Goal: Task Accomplishment & Management: Complete application form

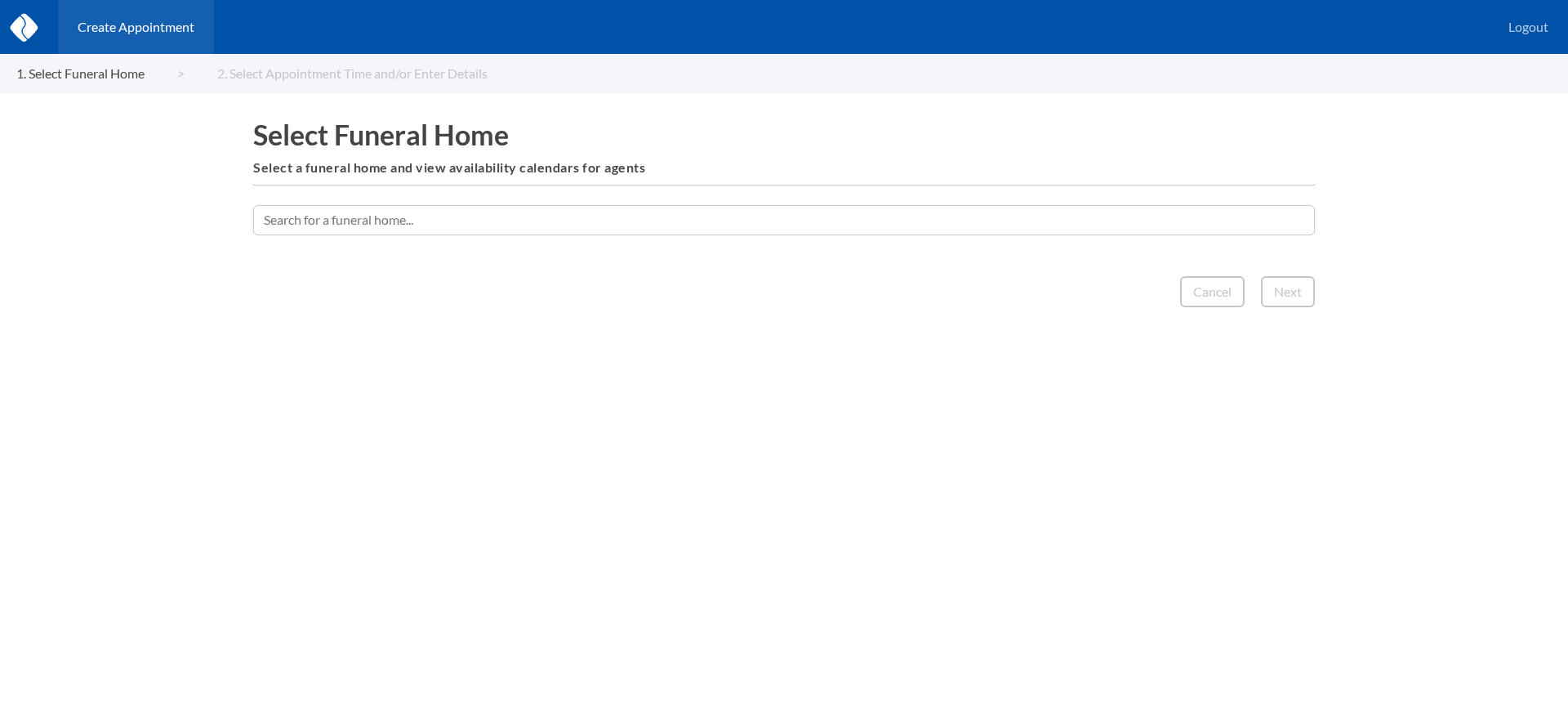
click at [762, 228] on input "text" at bounding box center [784, 220] width 1062 height 29
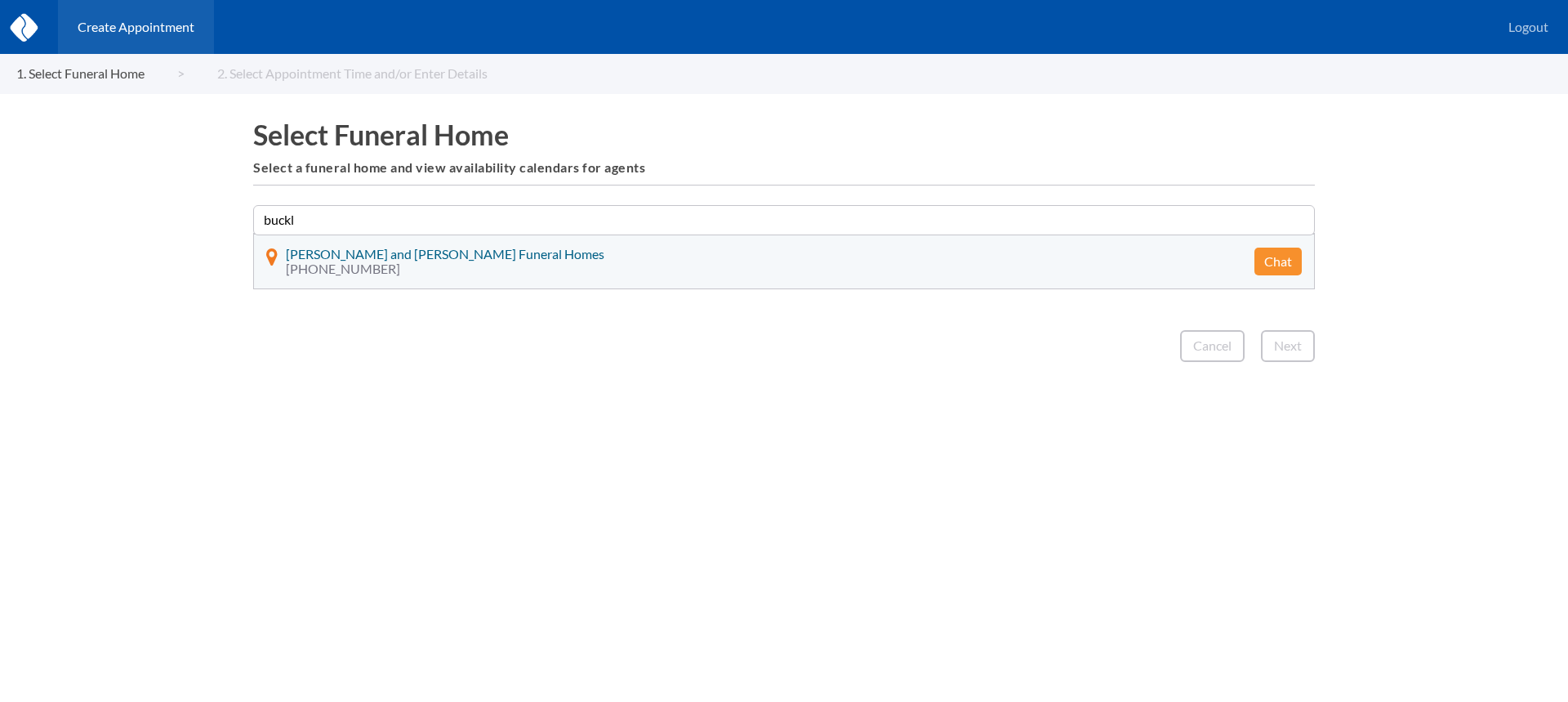
type input "buckl"
click at [1288, 267] on button "Chat" at bounding box center [1279, 261] width 47 height 27
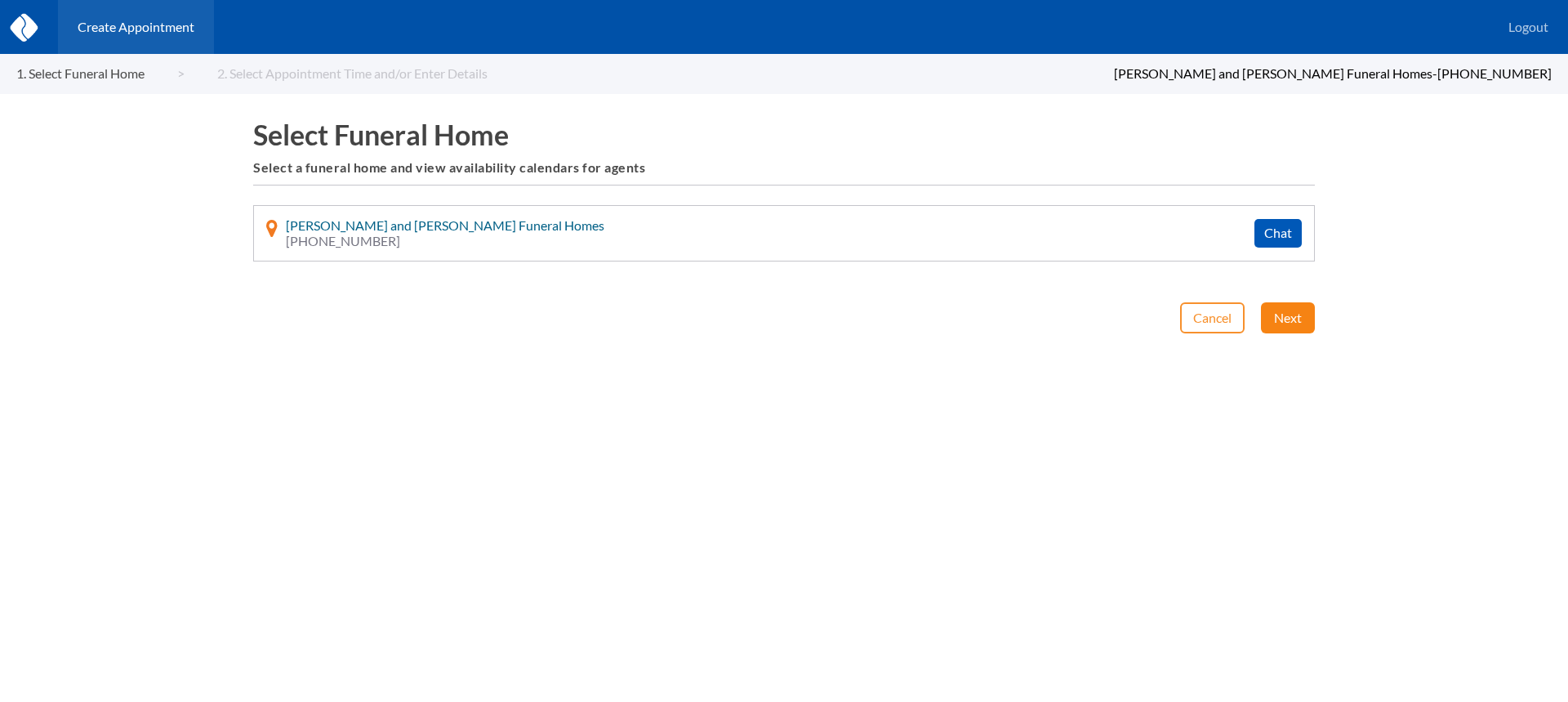
click at [1287, 307] on button "Next" at bounding box center [1287, 318] width 54 height 31
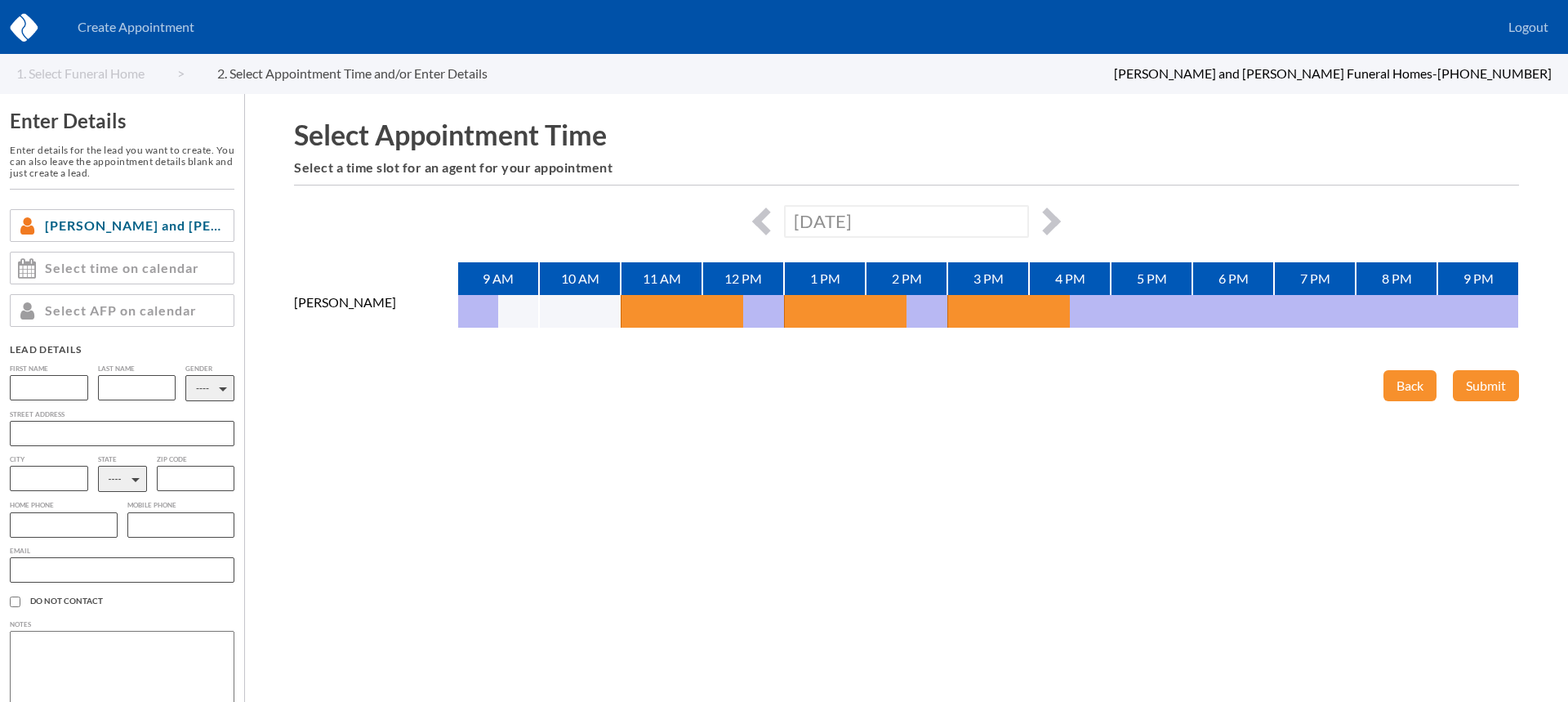
click at [1063, 218] on div "[DATE]" at bounding box center [906, 221] width 1225 height 32
click at [1048, 217] on button "button" at bounding box center [1047, 220] width 27 height 27
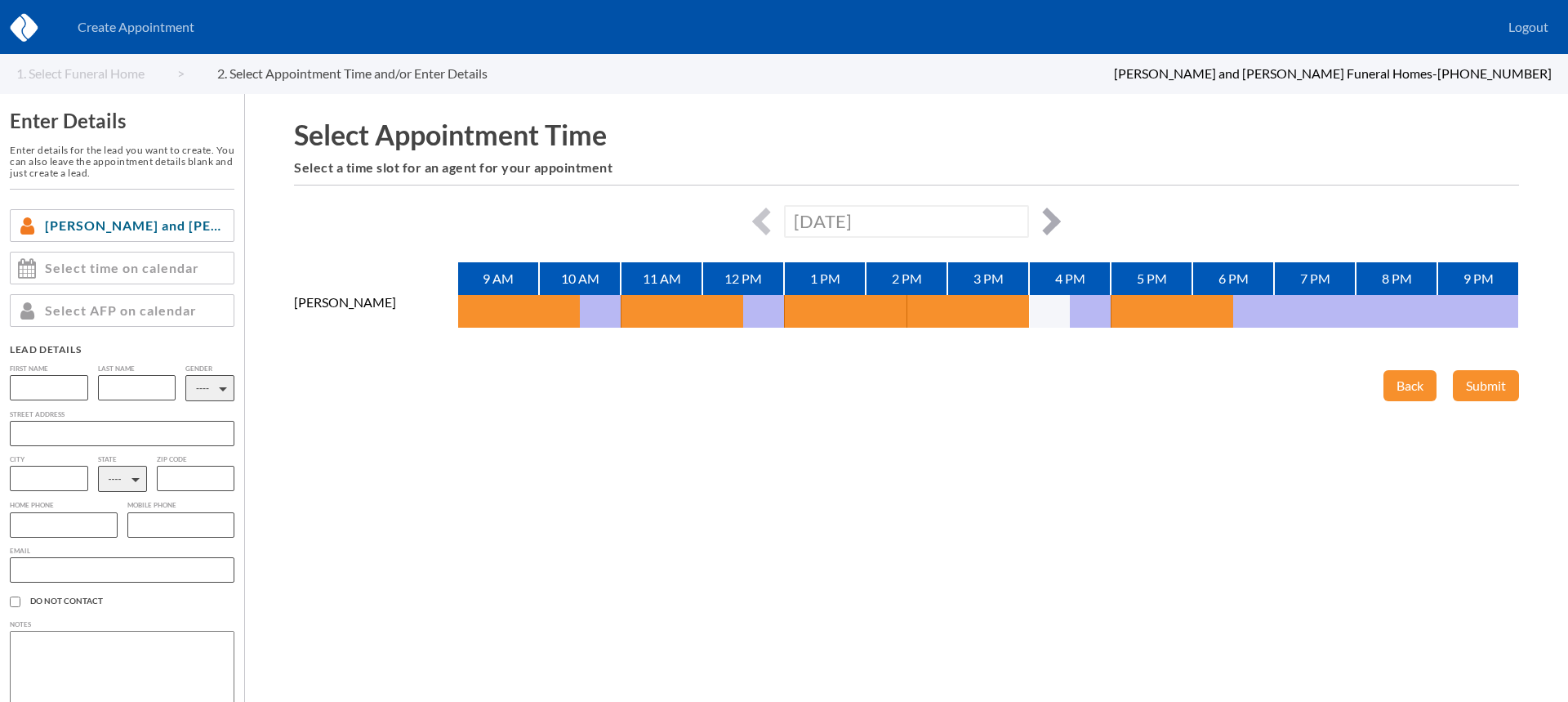
click at [1048, 217] on button "button" at bounding box center [1047, 220] width 27 height 27
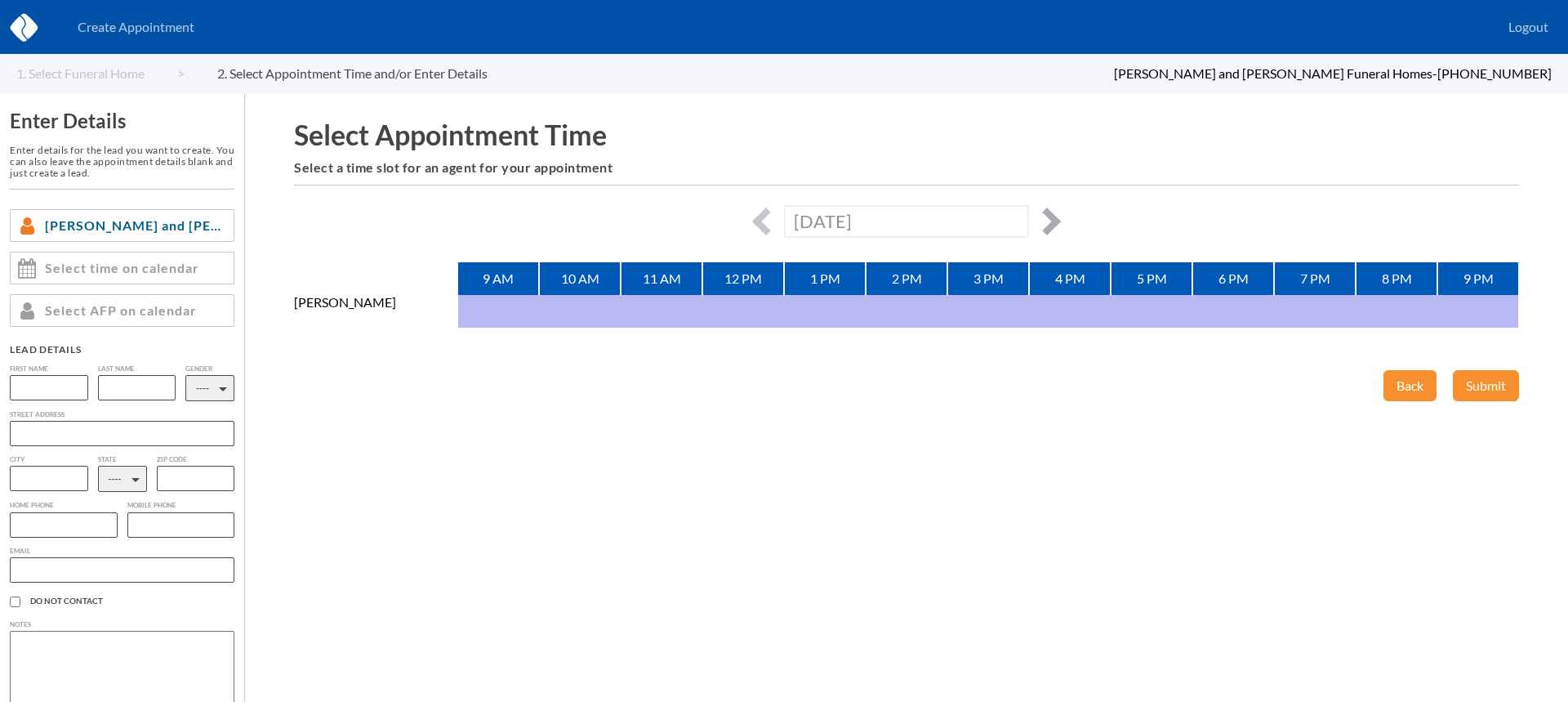
click at [1048, 217] on button "button" at bounding box center [1047, 220] width 27 height 27
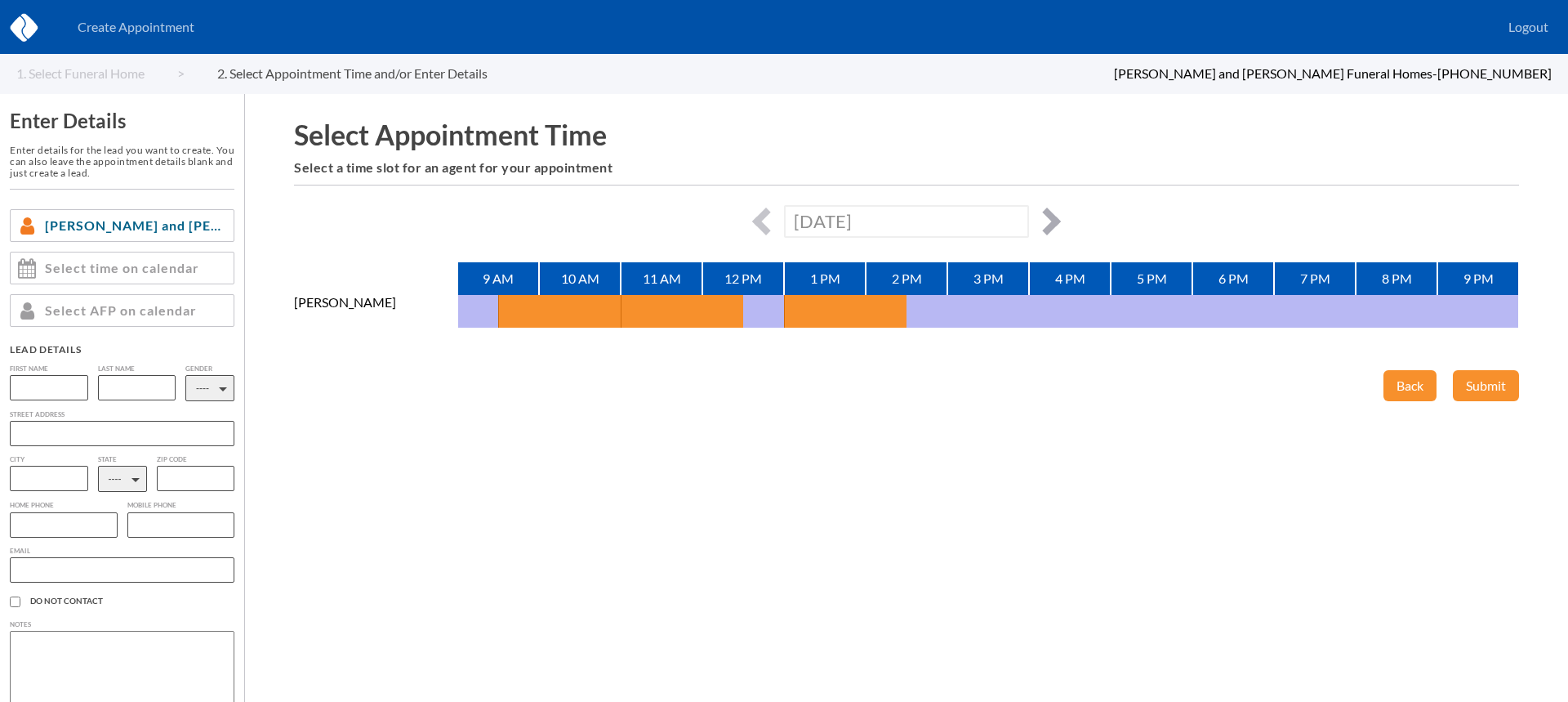
click at [1048, 217] on button "button" at bounding box center [1047, 220] width 27 height 27
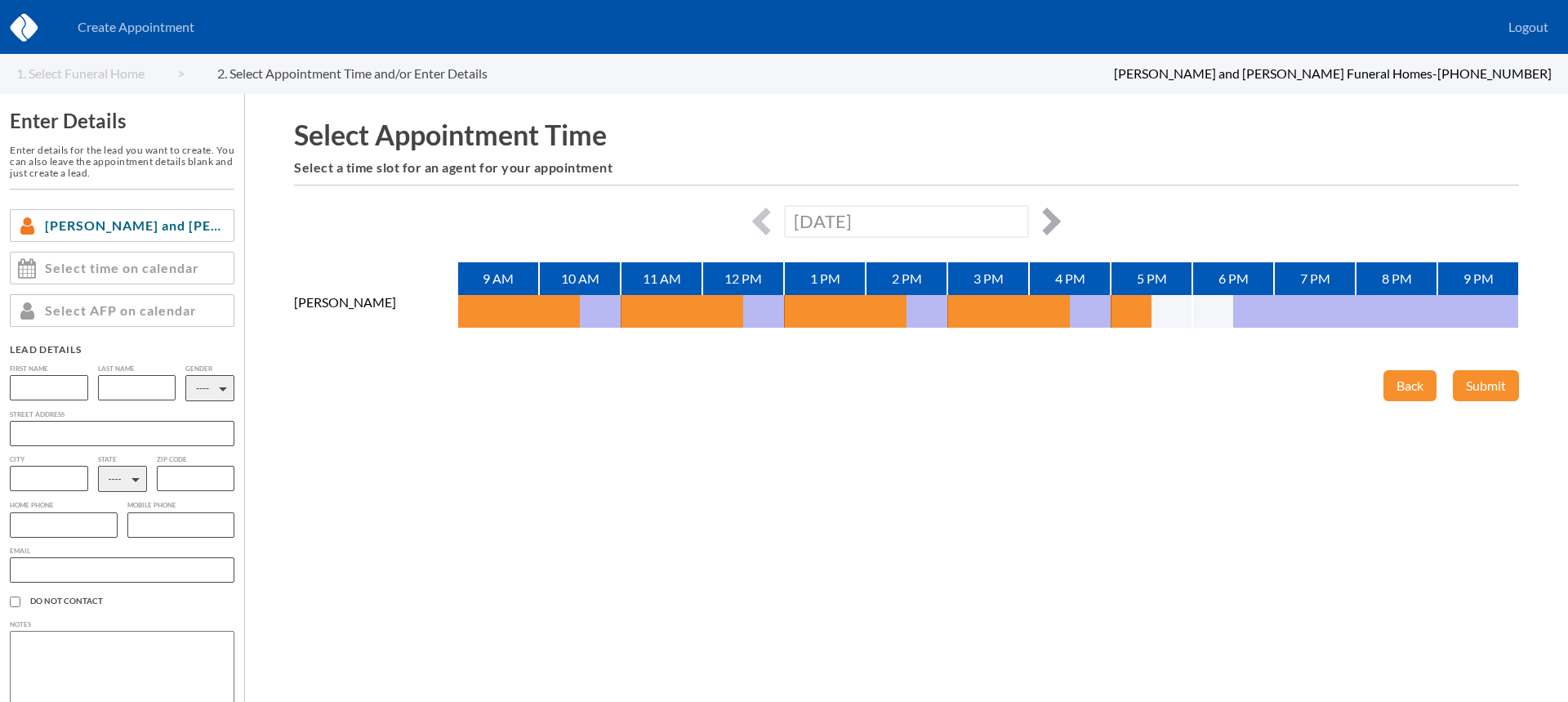
click at [1044, 217] on button "button" at bounding box center [1047, 220] width 27 height 27
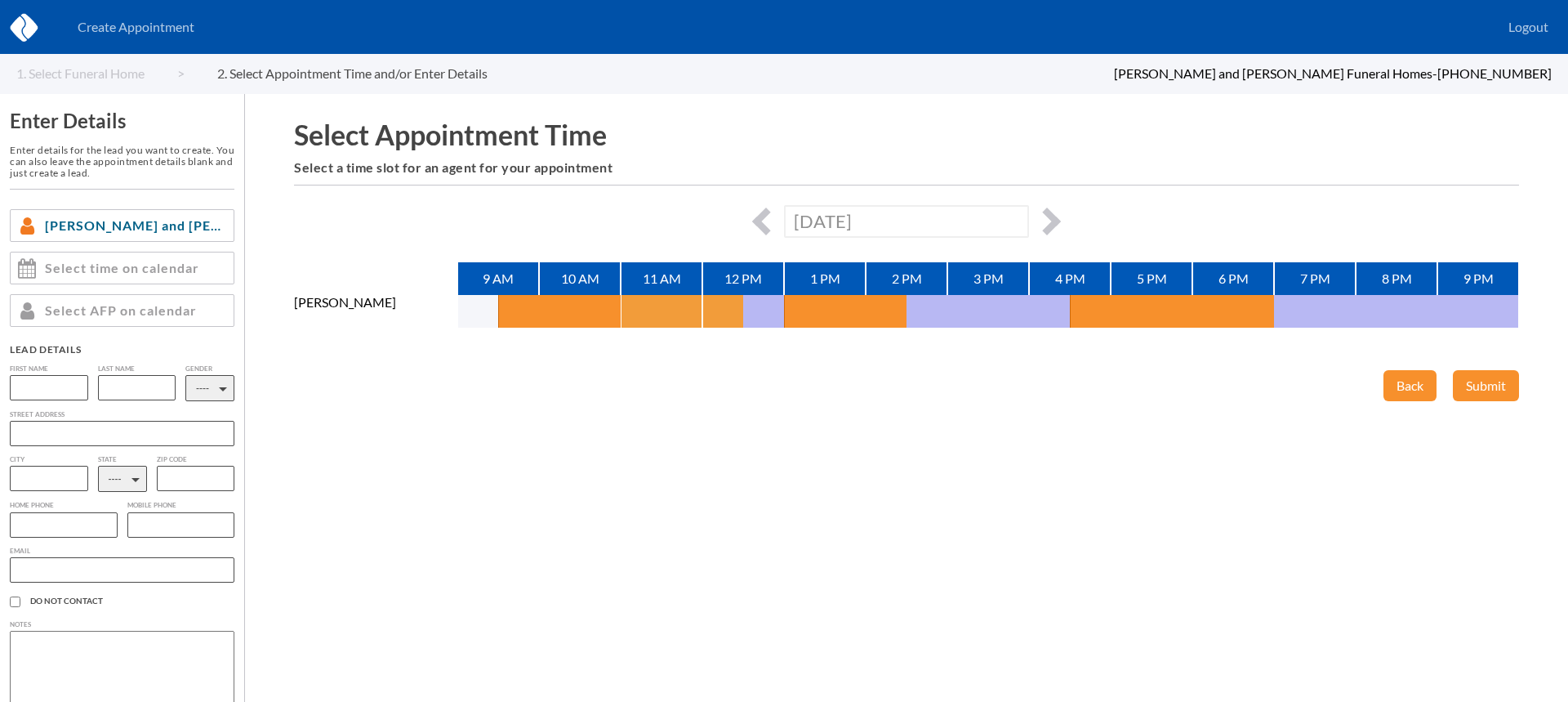
click at [654, 307] on button "button" at bounding box center [641, 311] width 41 height 33
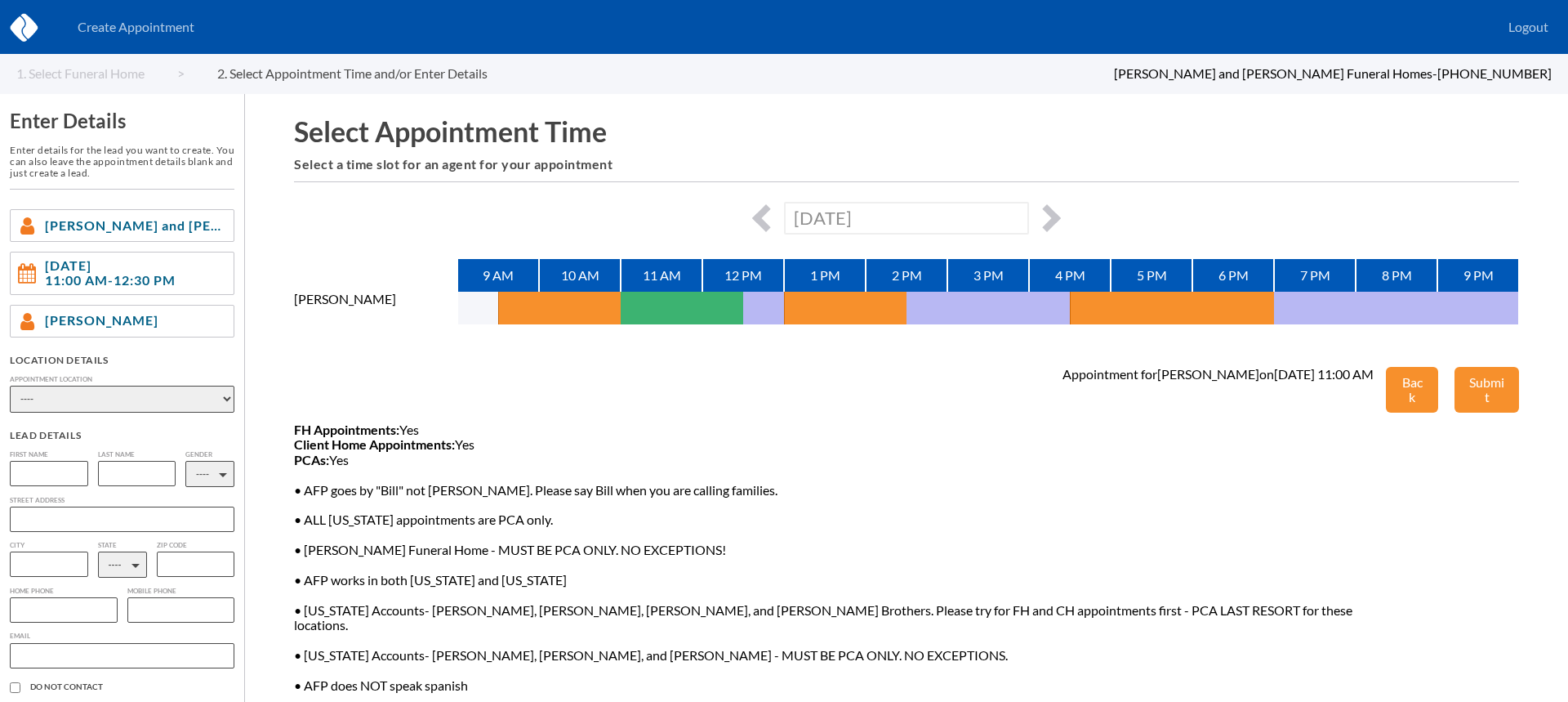
scroll to position [4, 0]
click at [1040, 216] on button "button" at bounding box center [1047, 217] width 27 height 27
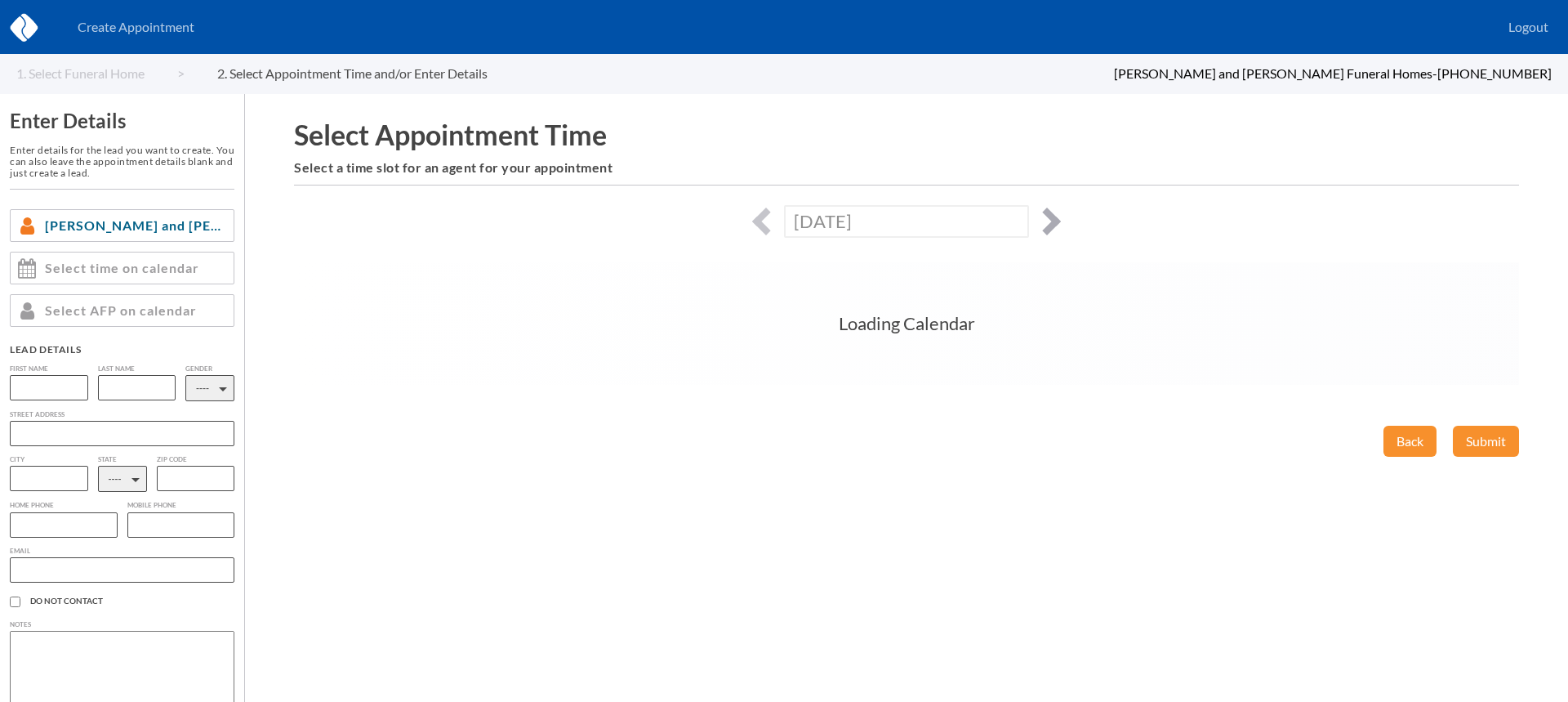
scroll to position [0, 0]
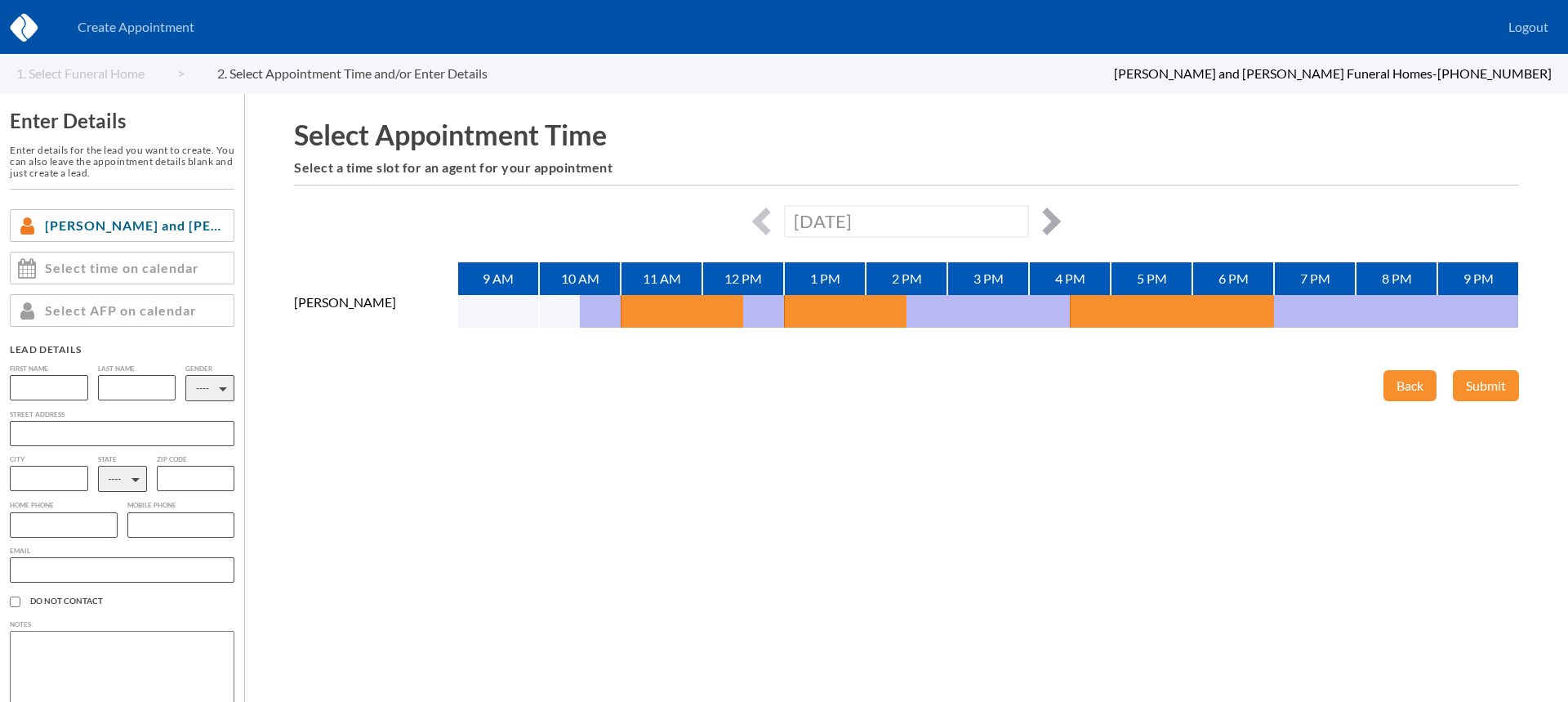
click at [1052, 223] on button "button" at bounding box center [1047, 220] width 27 height 27
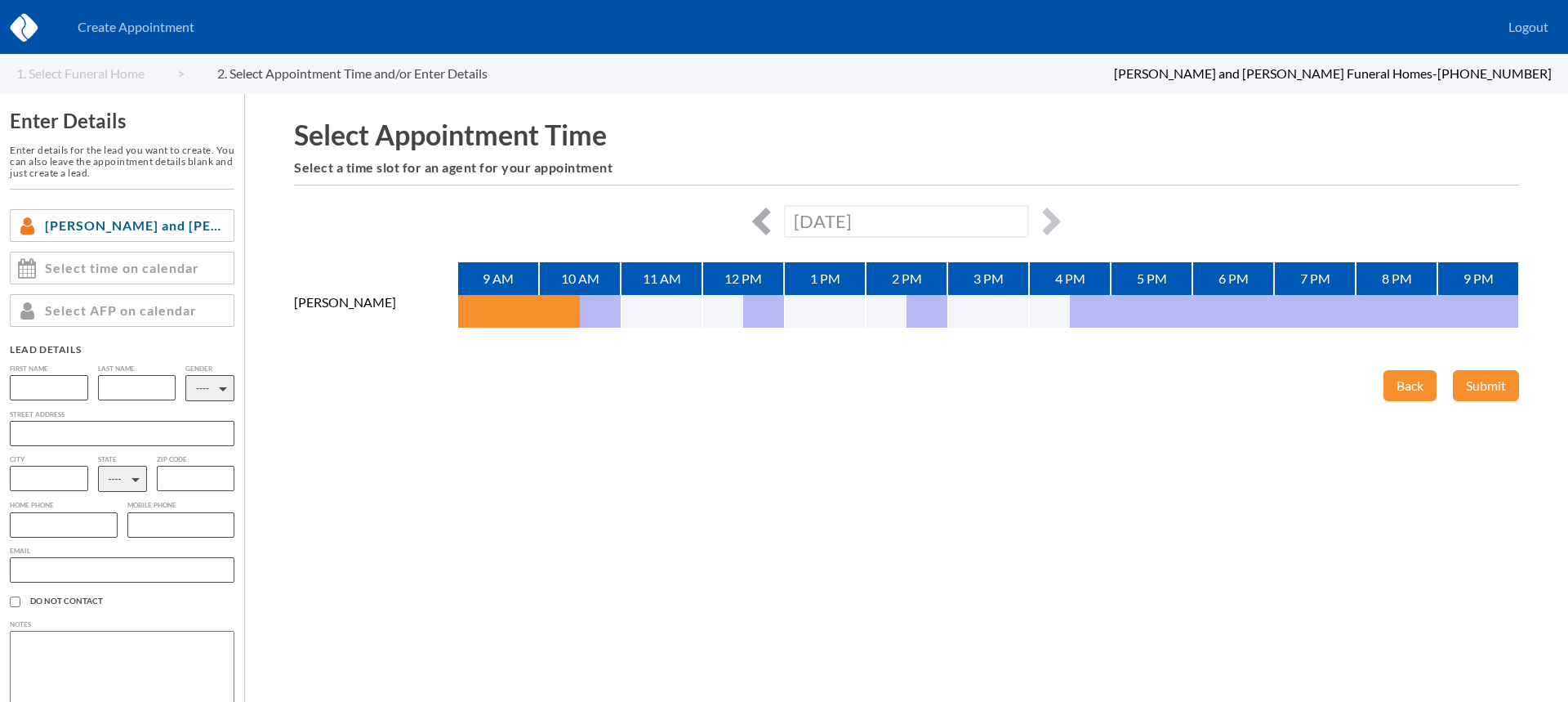
click at [754, 221] on button "button" at bounding box center [765, 220] width 27 height 27
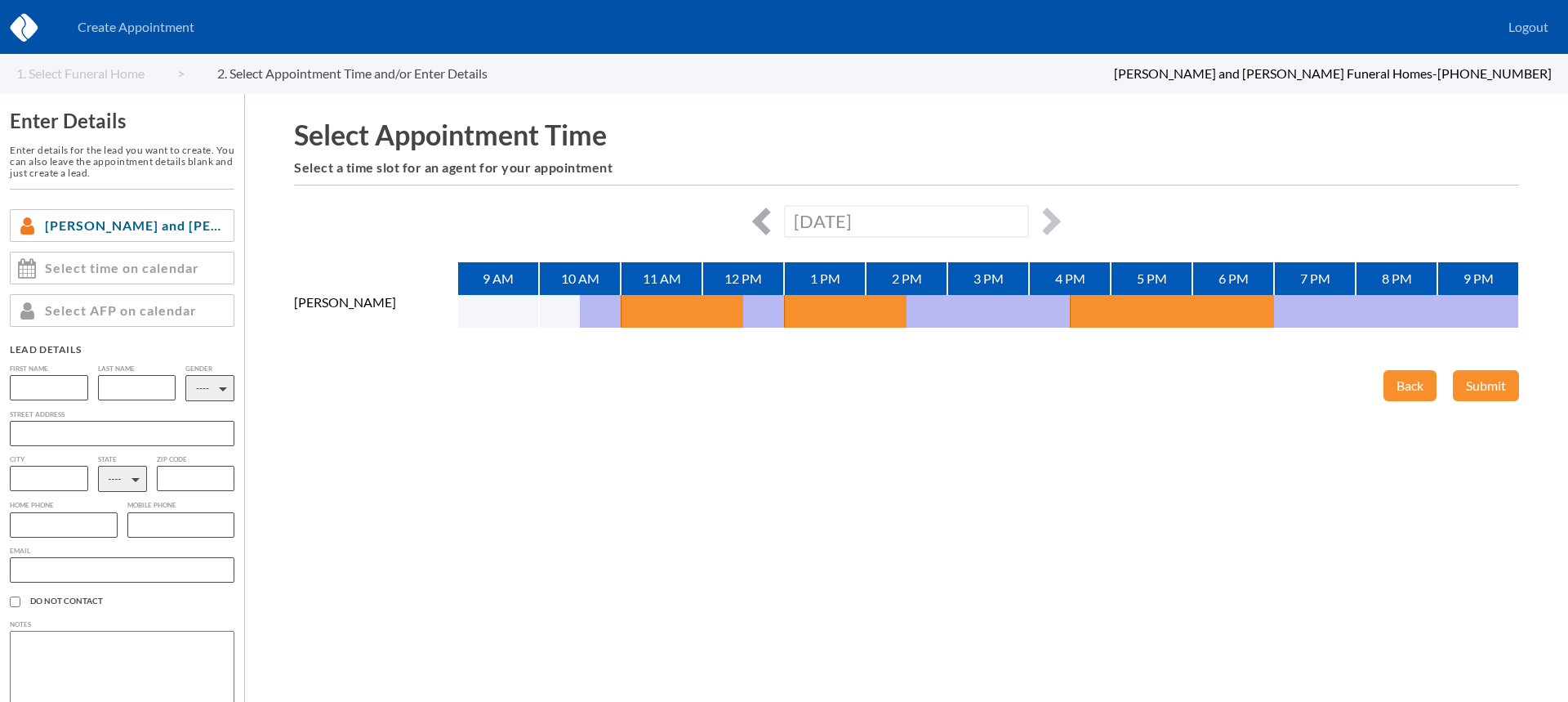
click at [764, 216] on button "button" at bounding box center [765, 220] width 27 height 27
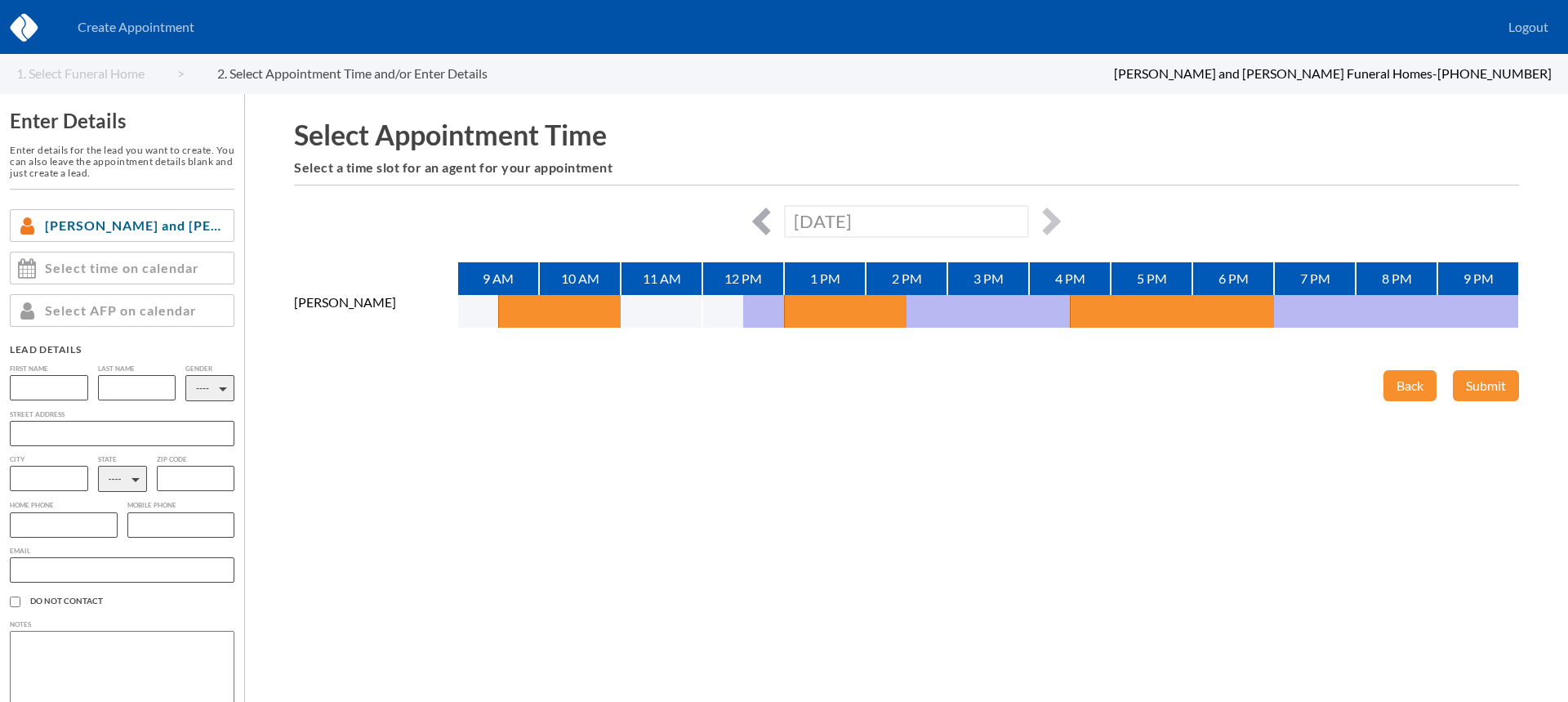
click at [764, 216] on button "button" at bounding box center [765, 220] width 27 height 27
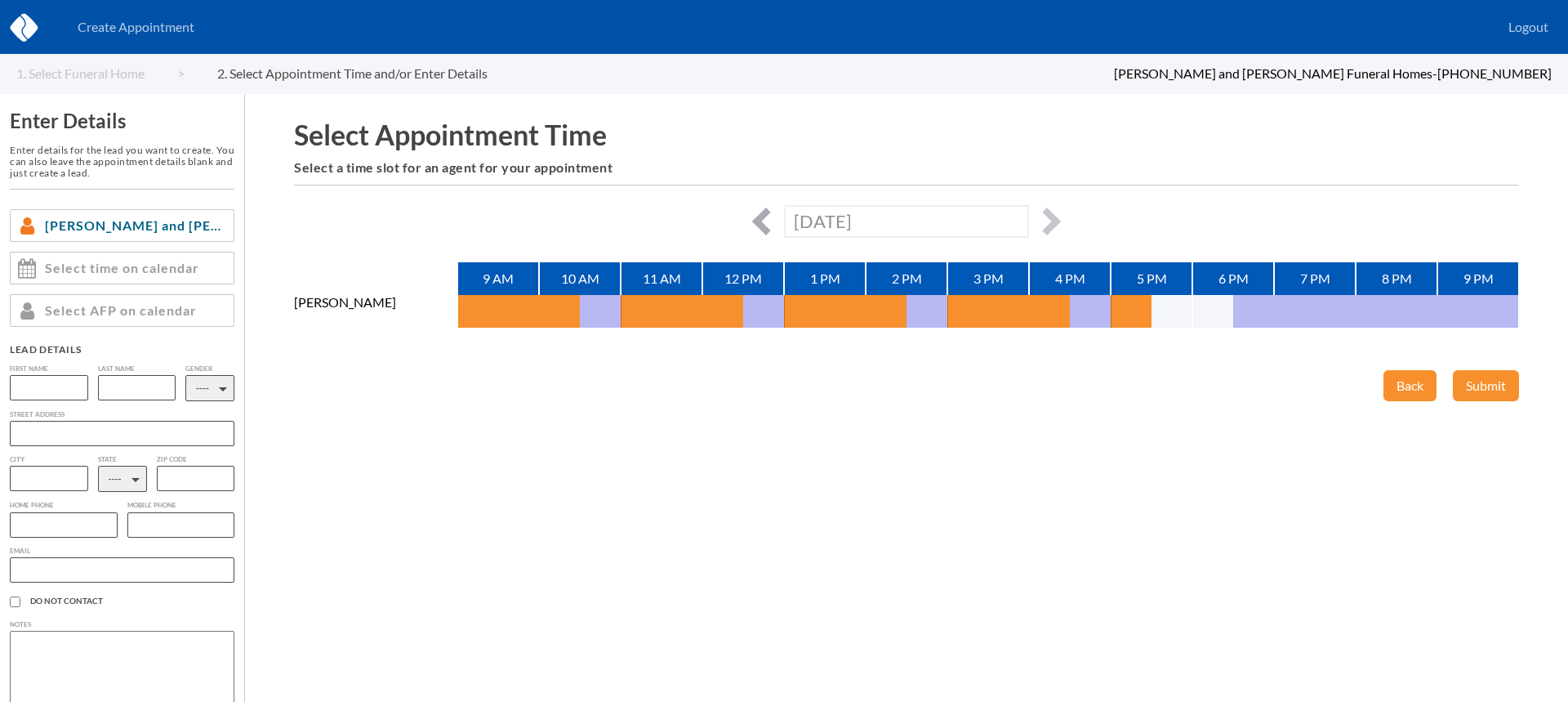
click at [764, 216] on button "button" at bounding box center [765, 220] width 27 height 27
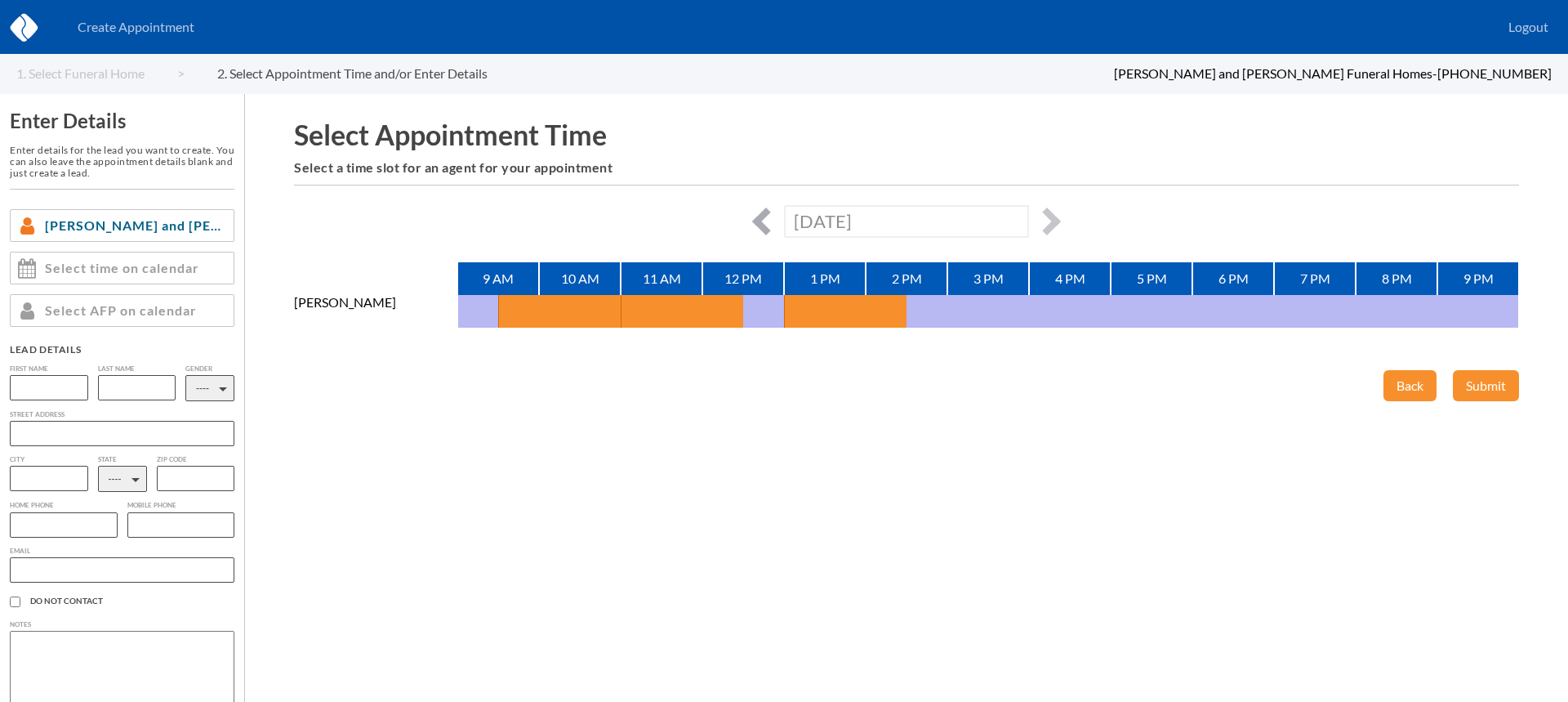
click at [764, 216] on button "button" at bounding box center [765, 220] width 27 height 27
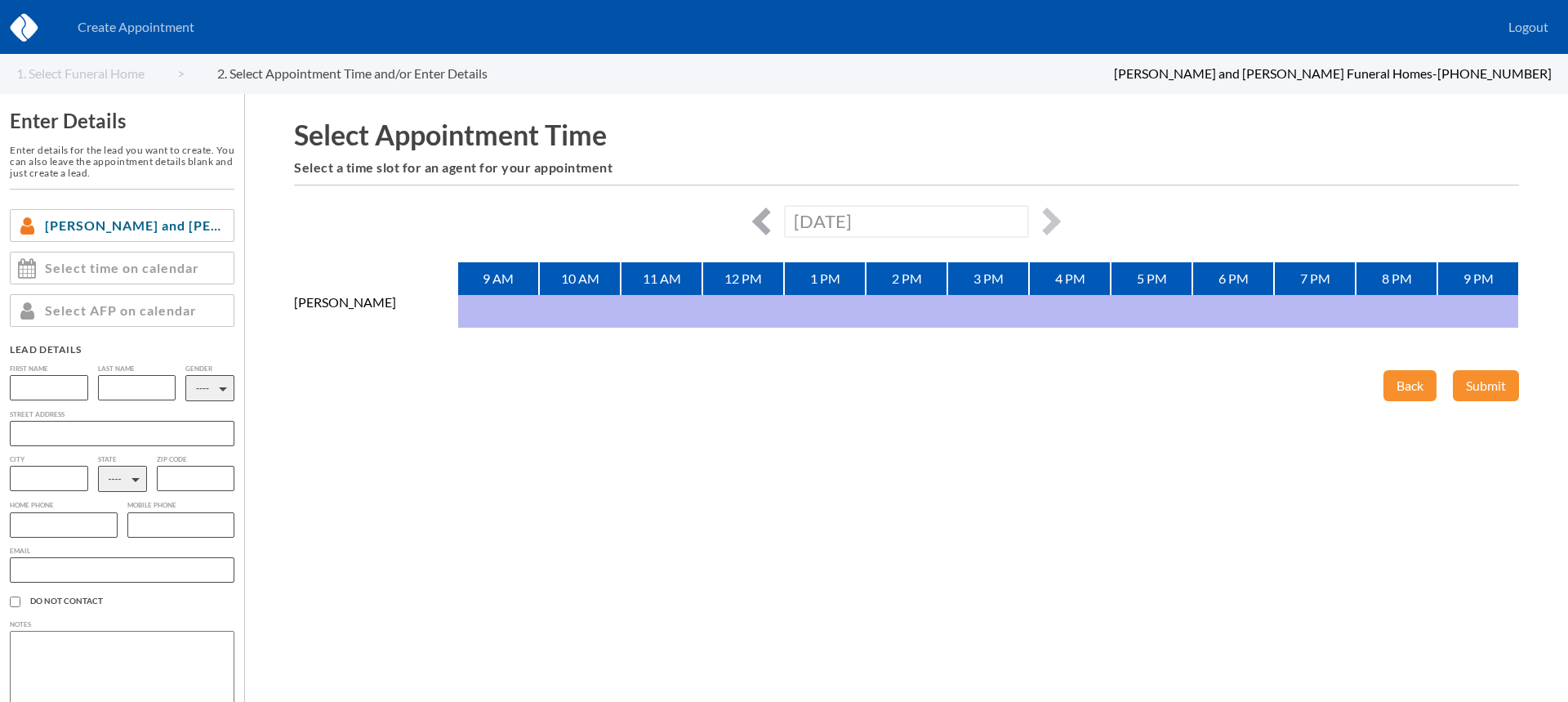
click at [764, 216] on button "button" at bounding box center [765, 220] width 27 height 27
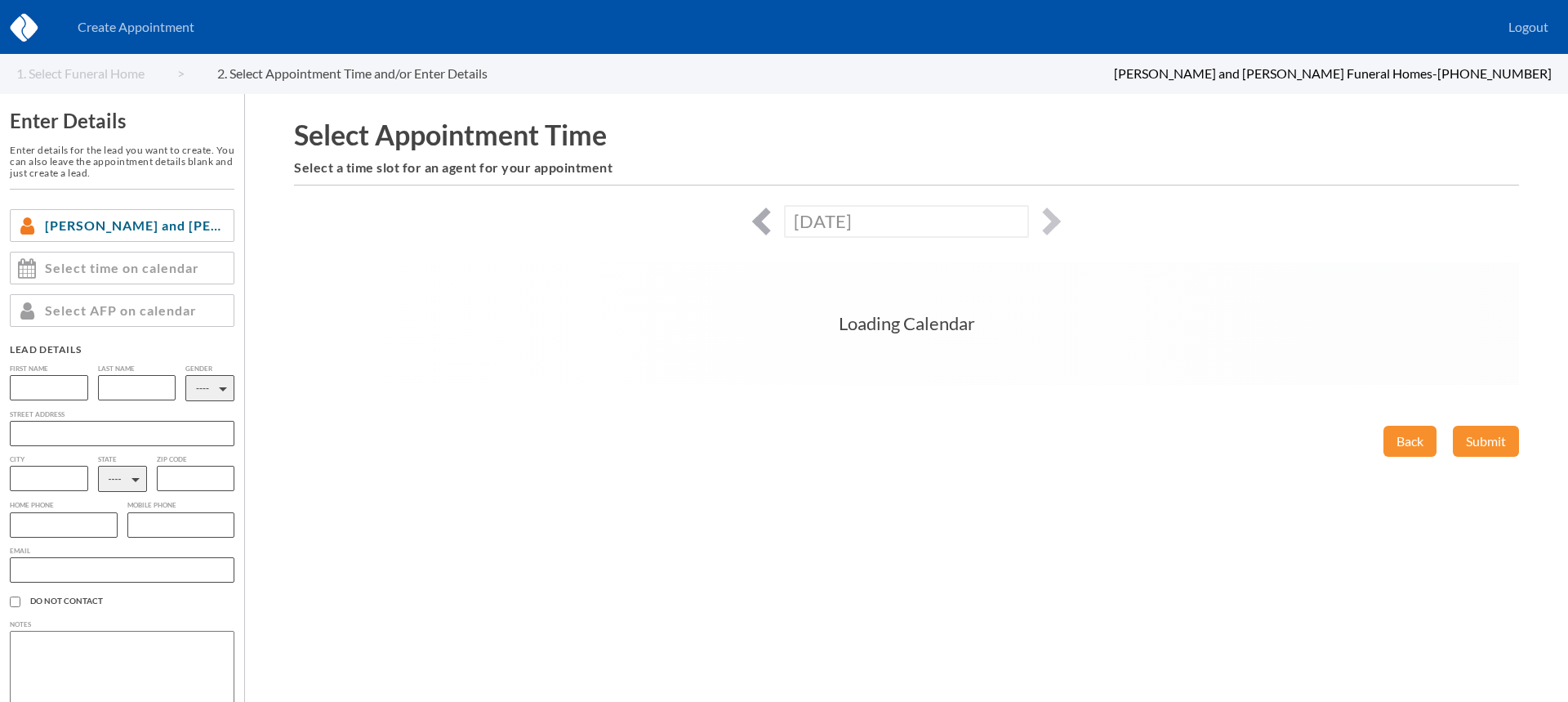
click at [764, 216] on button "button" at bounding box center [765, 220] width 27 height 27
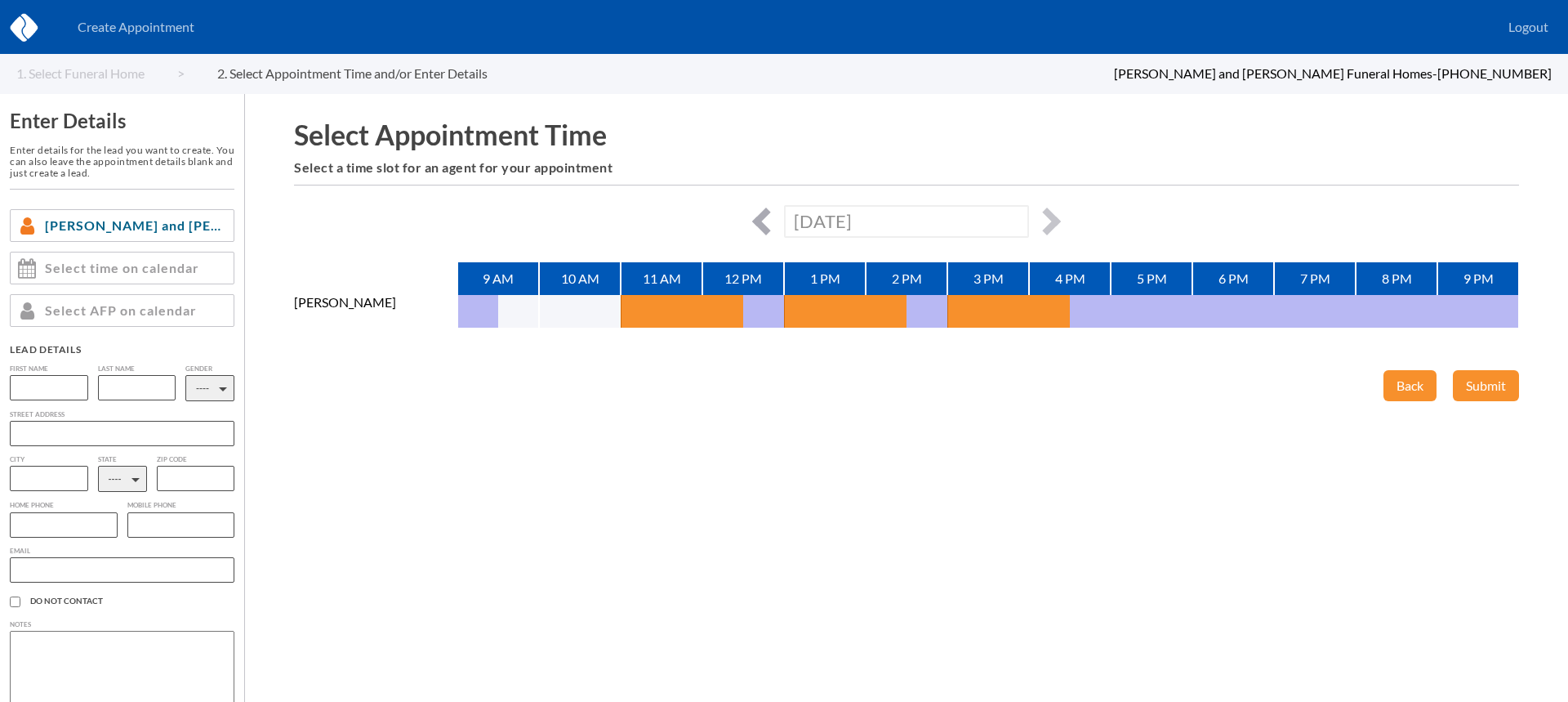
click at [764, 216] on button "button" at bounding box center [765, 220] width 27 height 27
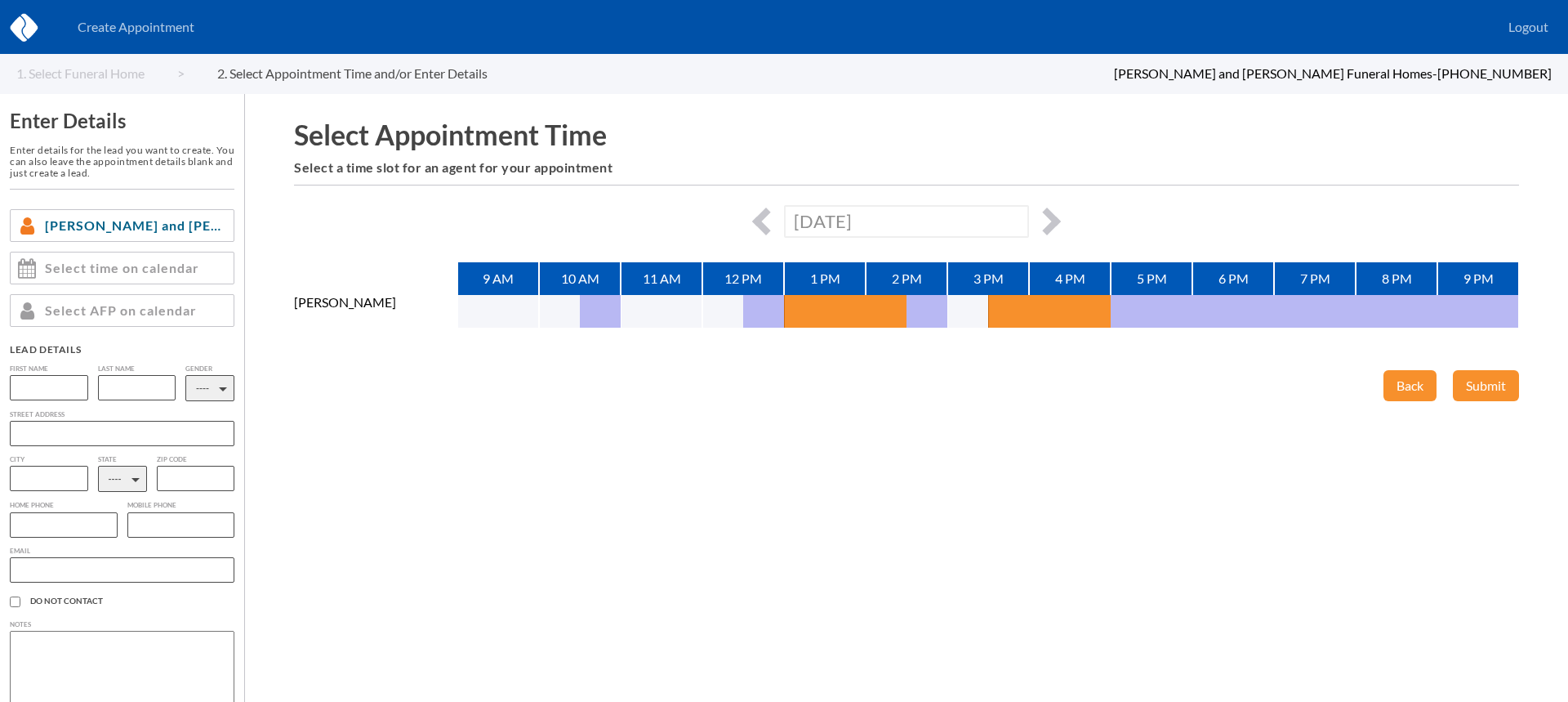
click at [1070, 217] on div "[DATE]" at bounding box center [906, 221] width 1225 height 32
click at [1045, 222] on button "button" at bounding box center [1047, 220] width 27 height 27
type input "[DATE]"
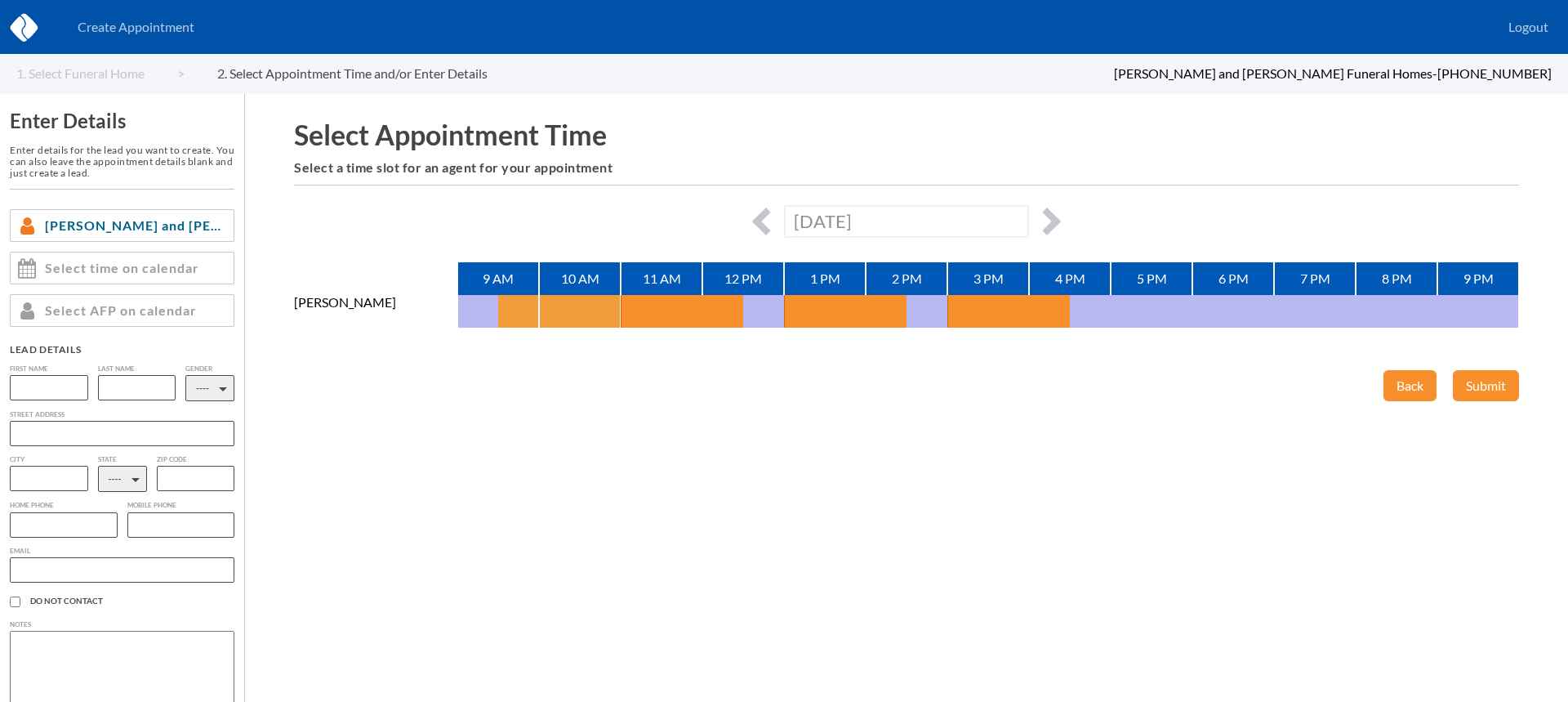
click at [526, 304] on button "button" at bounding box center [518, 311] width 41 height 33
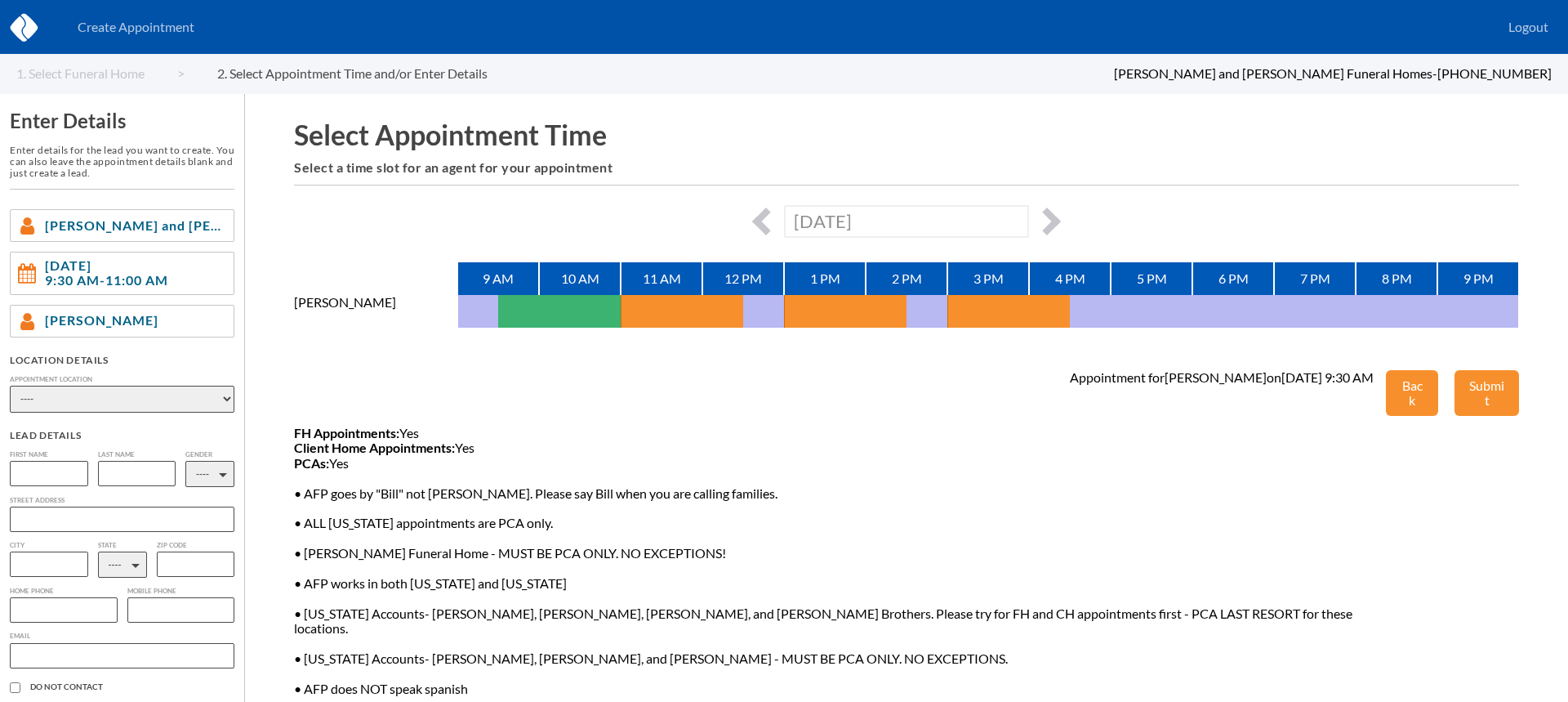
scroll to position [4, 0]
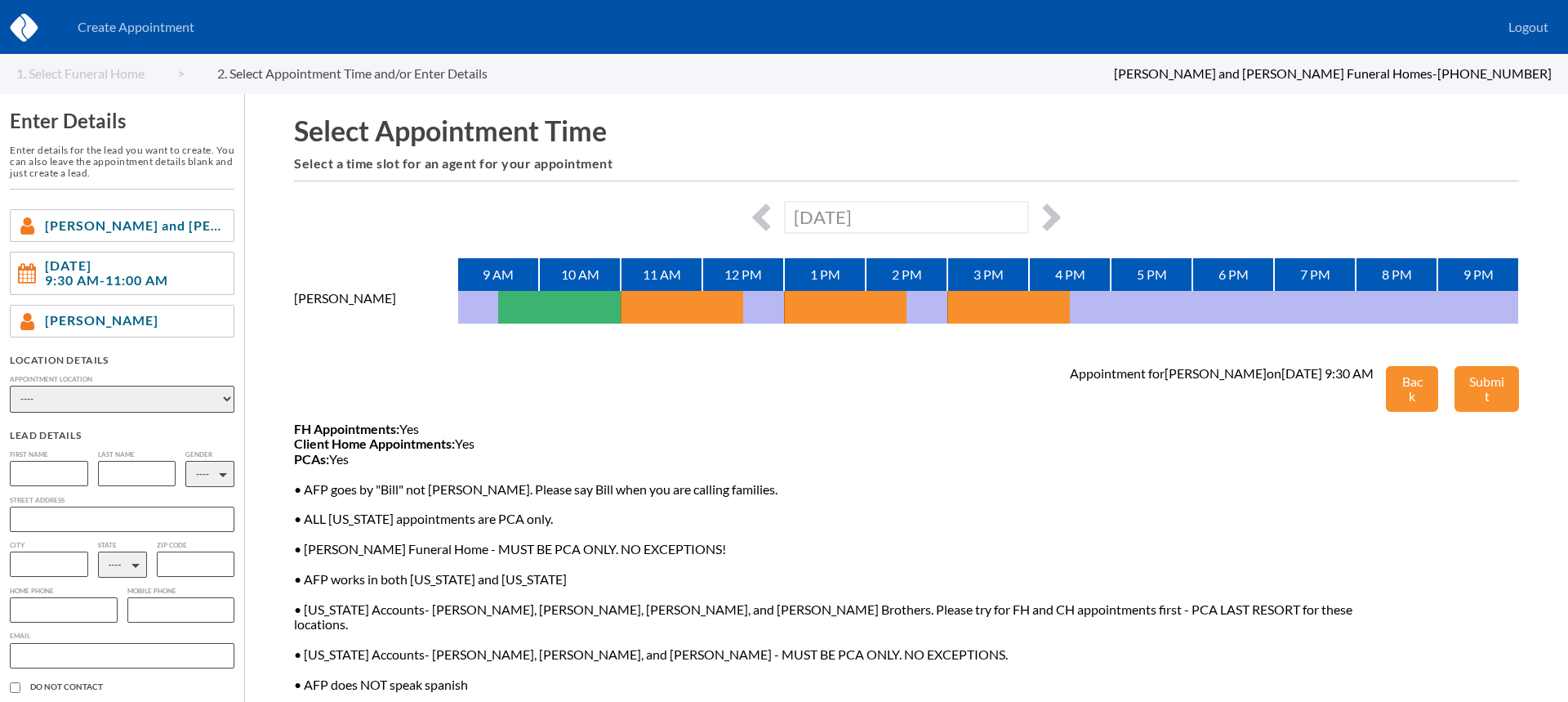
click at [179, 396] on select "---- Phone Consultation S R [PERSON_NAME] Funeral Home [PERSON_NAME] Funeral Ho…" at bounding box center [122, 399] width 224 height 27
select select "phone_consult"
click at [9, 385] on select "---- Phone Consultation S R [PERSON_NAME] Funeral Home [PERSON_NAME] Funeral Ho…" at bounding box center [122, 399] width 224 height 27
click at [62, 476] on input "text" at bounding box center [48, 473] width 78 height 25
type input "[PERSON_NAME] and [PERSON_NAME]"
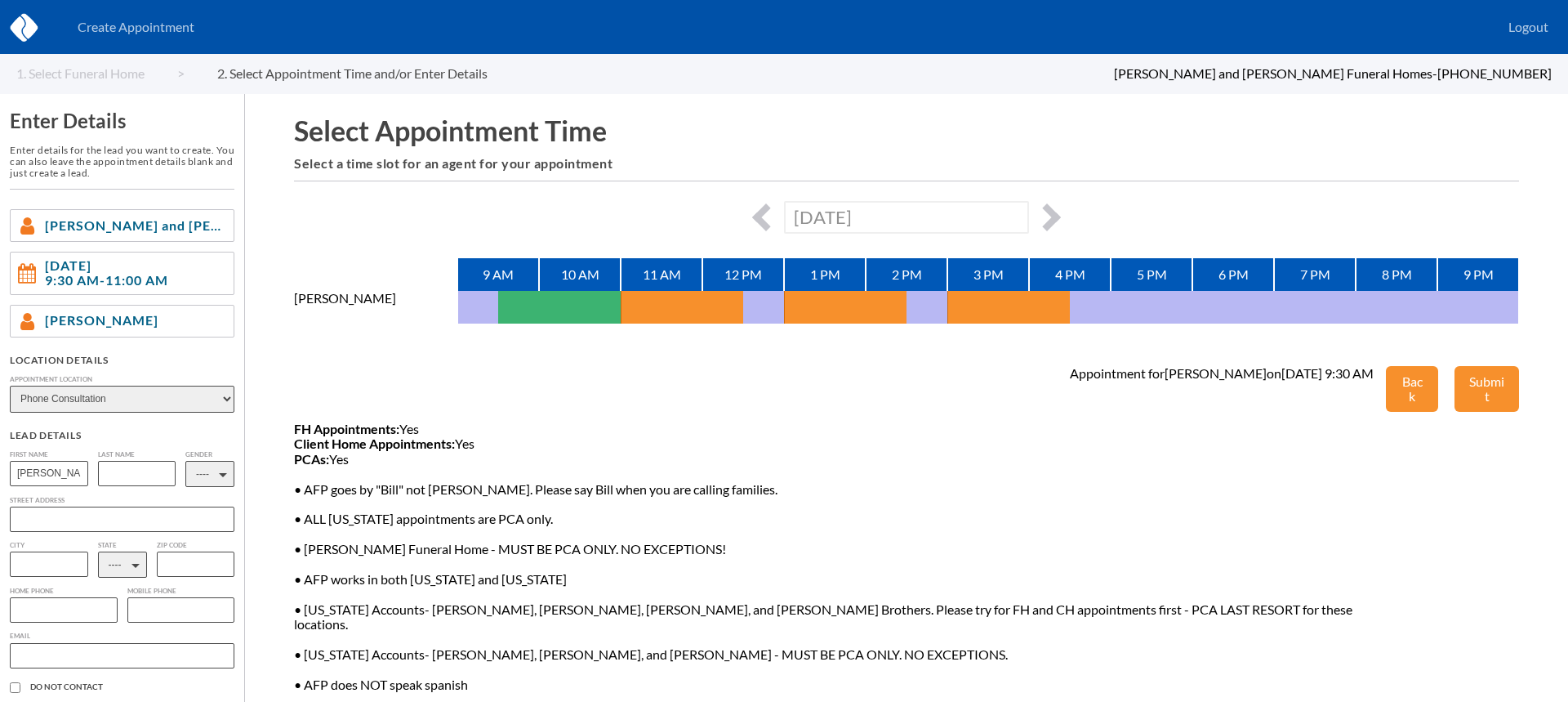
click at [143, 462] on input "text" at bounding box center [137, 473] width 78 height 25
type input "[PERSON_NAME]"
click at [208, 476] on select "---- M F" at bounding box center [210, 474] width 49 height 26
select select "2"
click at [186, 461] on select "---- M F" at bounding box center [210, 474] width 49 height 26
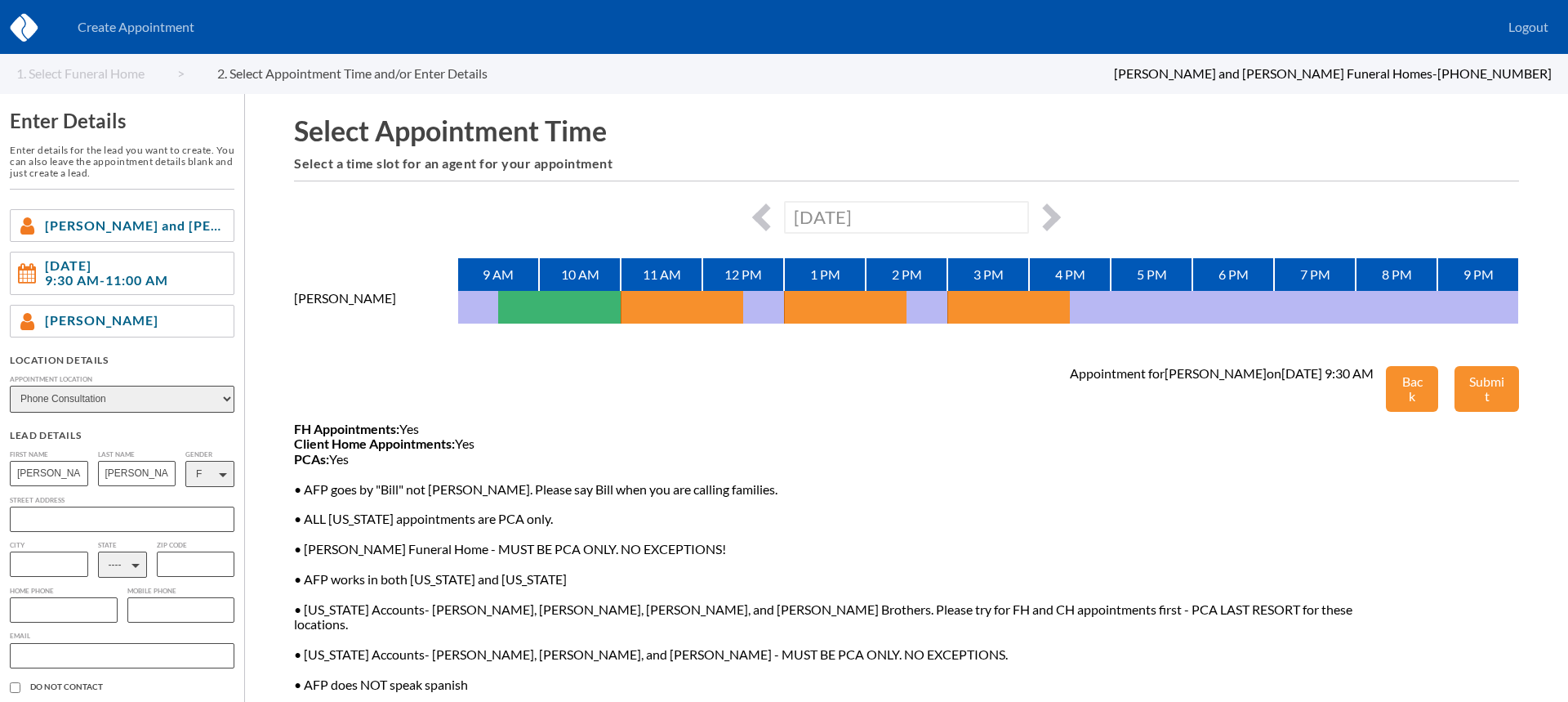
click at [110, 567] on select "---- AL AK AZ AR CA CO [GEOGRAPHIC_DATA] DE DC [GEOGRAPHIC_DATA] [GEOGRAPHIC_DA…" at bounding box center [122, 564] width 49 height 26
select select "RI"
click at [98, 554] on select "---- AL AK AZ AR CA CO [GEOGRAPHIC_DATA] DE DC [GEOGRAPHIC_DATA] [GEOGRAPHIC_DA…" at bounding box center [122, 564] width 49 height 26
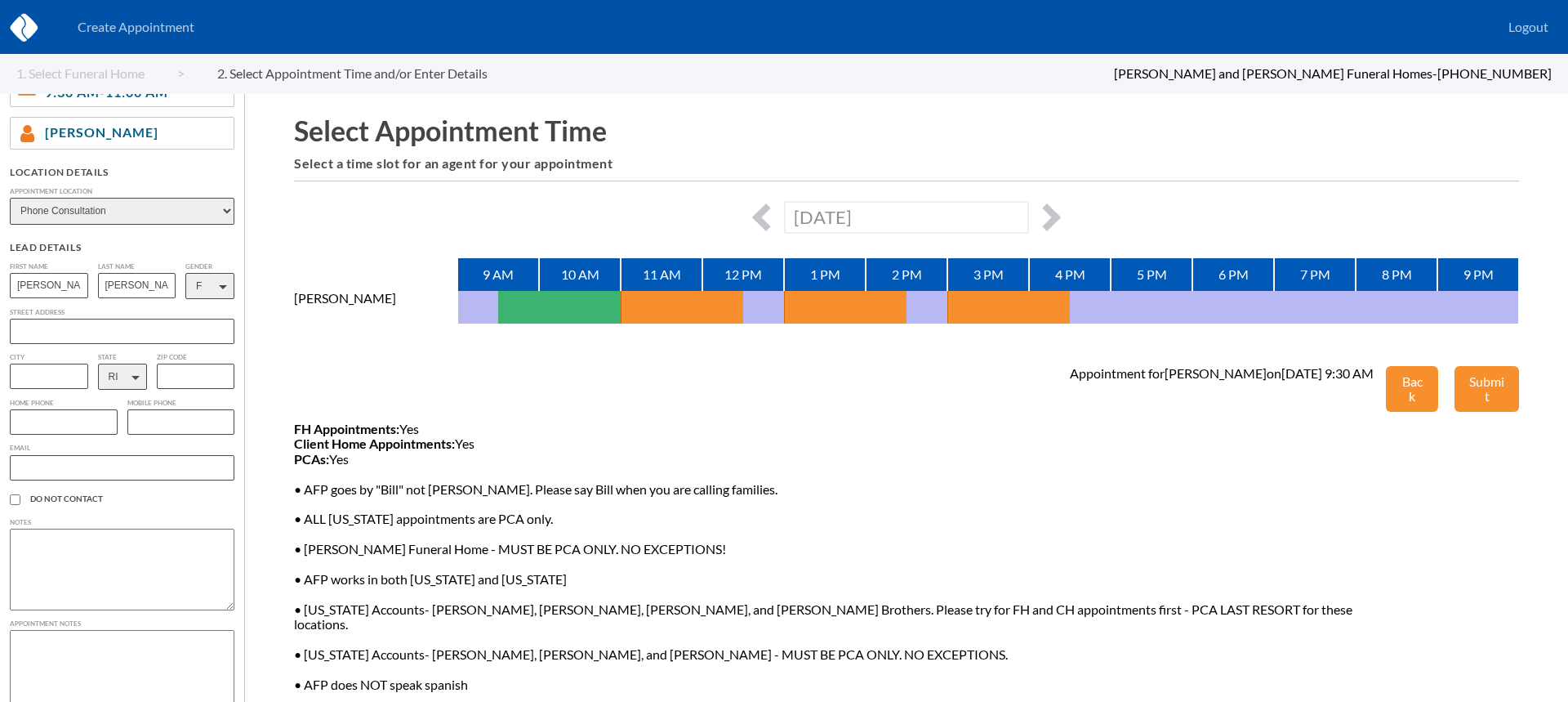
scroll to position [193, 0]
click at [56, 468] on input "text" at bounding box center [122, 462] width 224 height 25
paste input "[EMAIL_ADDRESS][DOMAIN_NAME]"
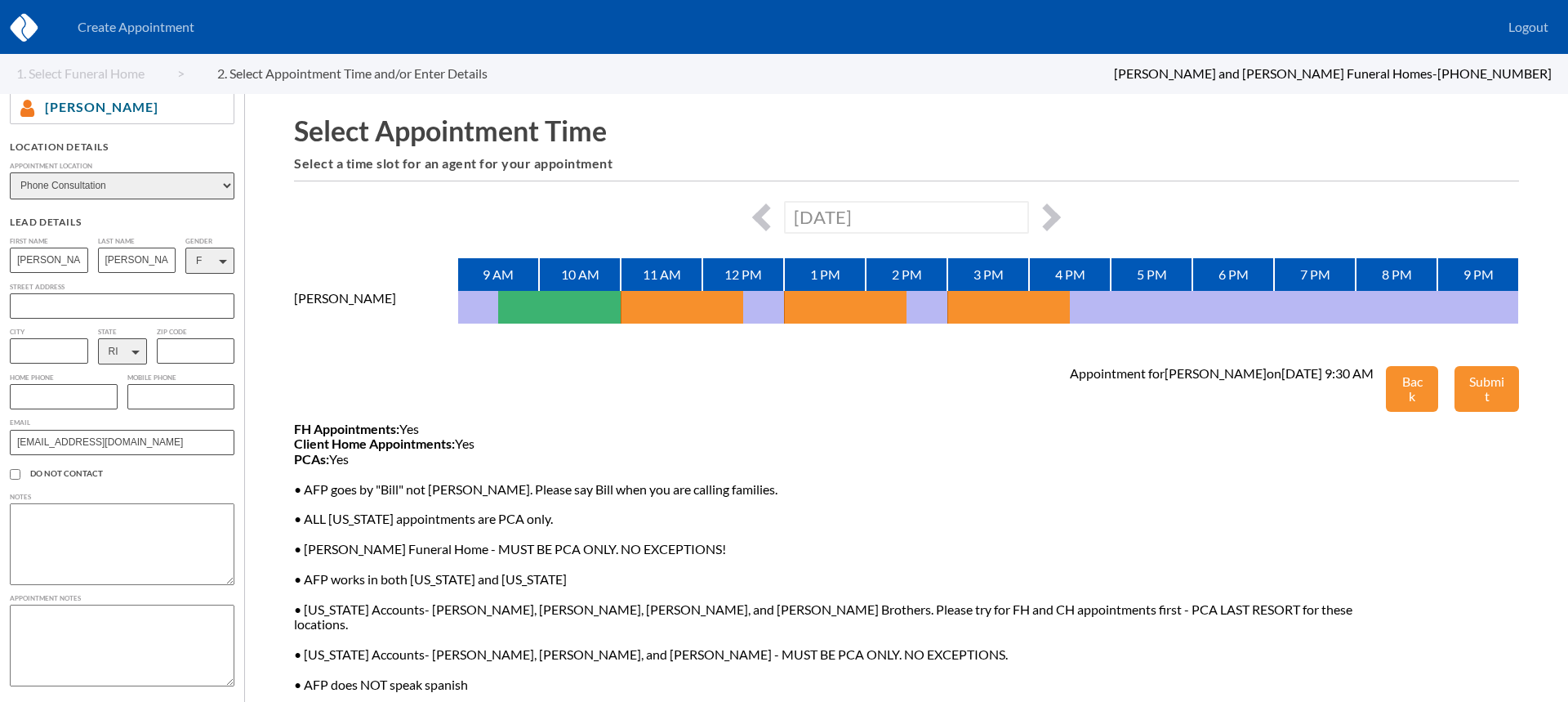
scroll to position [218, 0]
type input "[EMAIL_ADDRESS][DOMAIN_NAME]"
click at [93, 630] on textarea at bounding box center [122, 645] width 224 height 82
type textarea "They want to get this all arranged ahead of time so none of their loved ones wi…"
click at [52, 389] on input "text" at bounding box center [63, 396] width 107 height 25
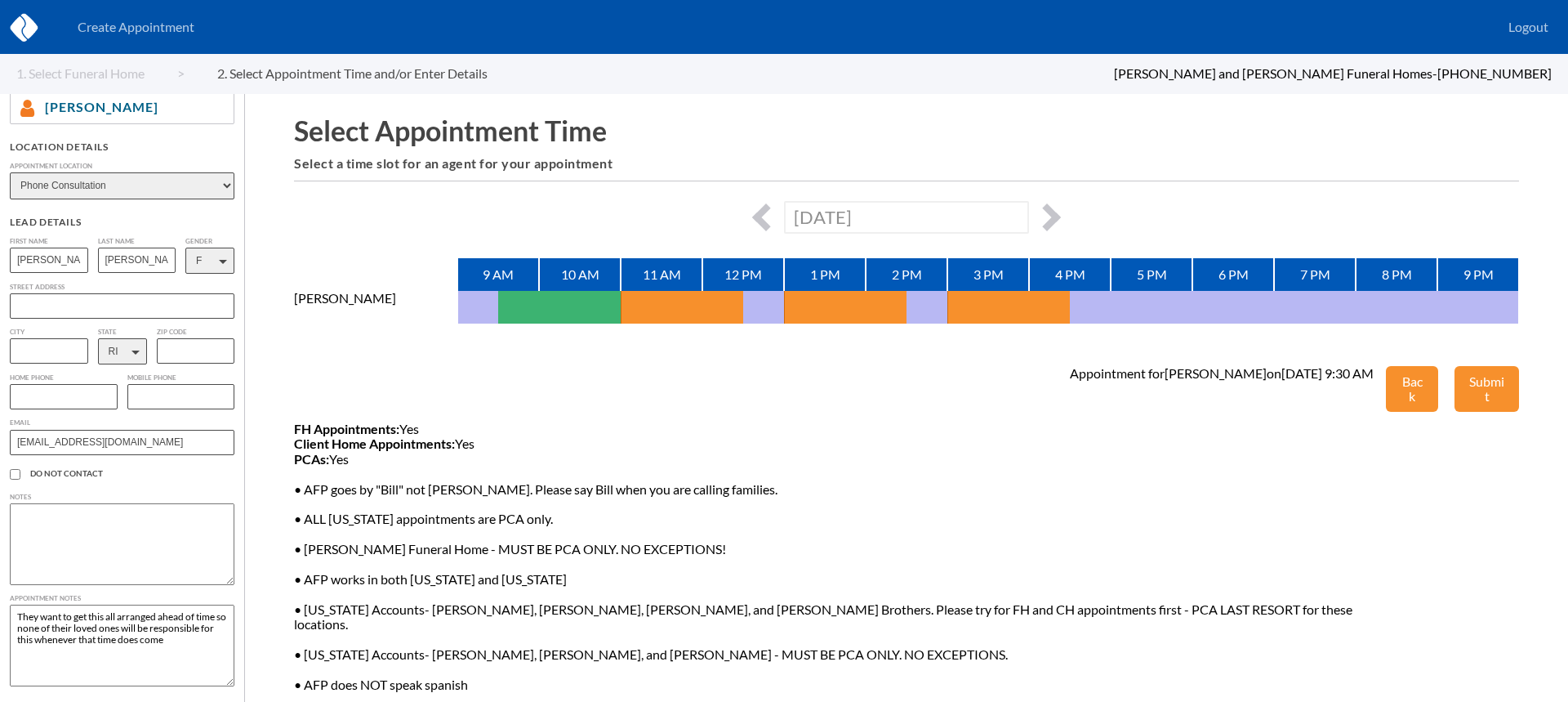
paste input "[PHONE_NUMBER]"
type input "[PHONE_NUMBER]"
click at [189, 647] on textarea "They want to get this all arranged ahead of time so none of their loved ones wi…" at bounding box center [122, 645] width 224 height 82
type textarea "They want to get this all arranged ahead of time so none of their loved ones wi…"
click at [1495, 382] on button "Submit" at bounding box center [1487, 388] width 64 height 46
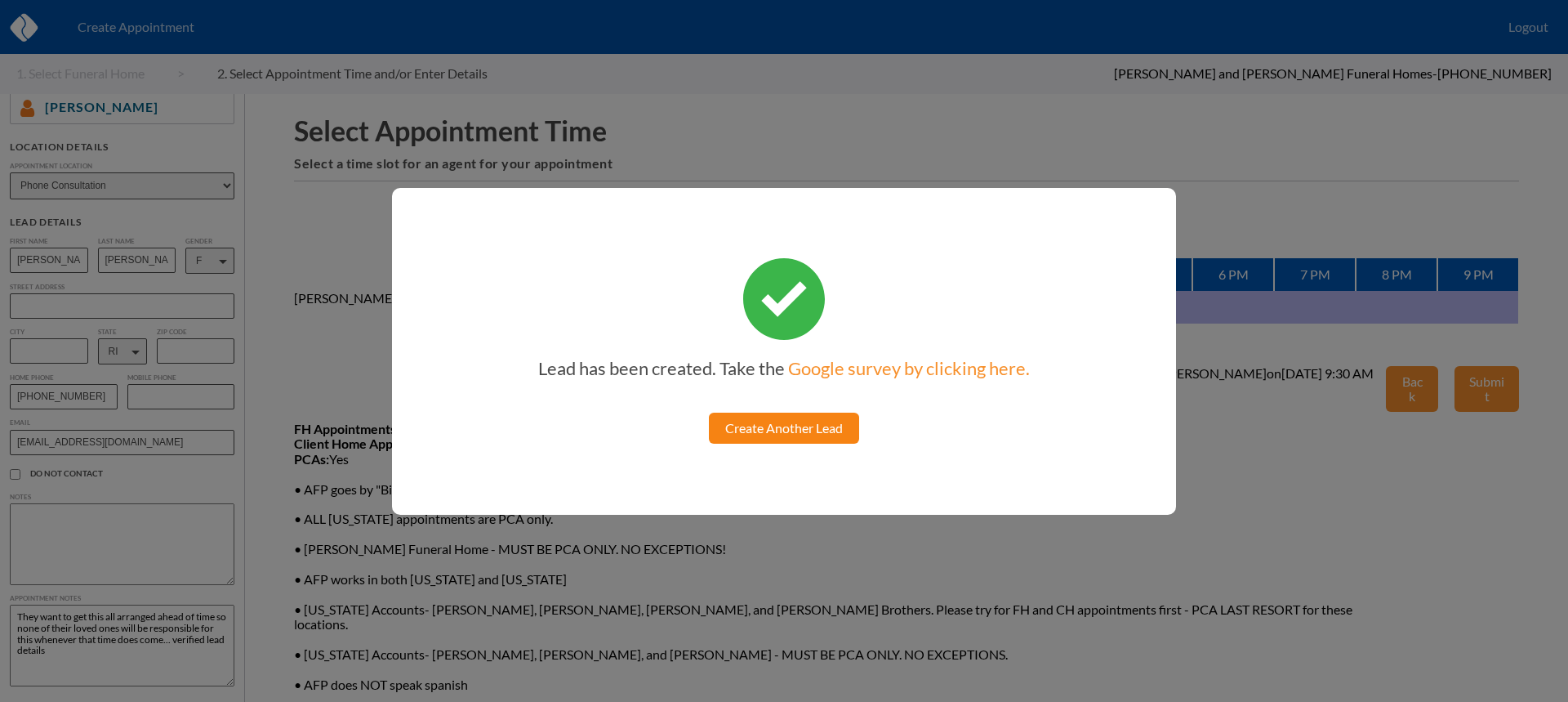
click at [792, 420] on link "Create Another Lead" at bounding box center [784, 428] width 151 height 31
